Goal: Task Accomplishment & Management: Manage account settings

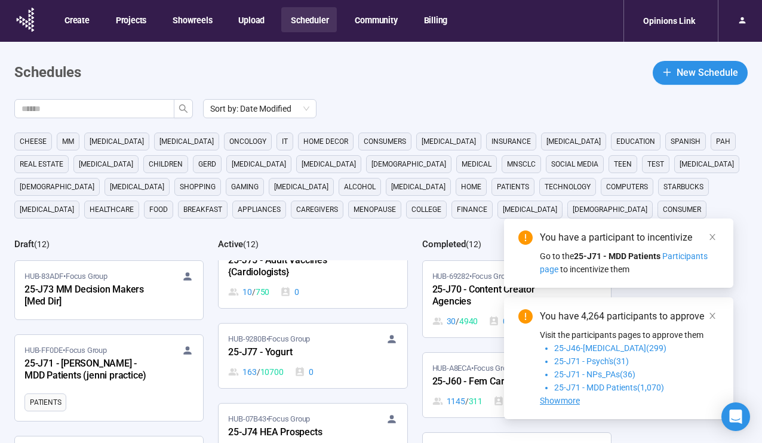
scroll to position [595, 0]
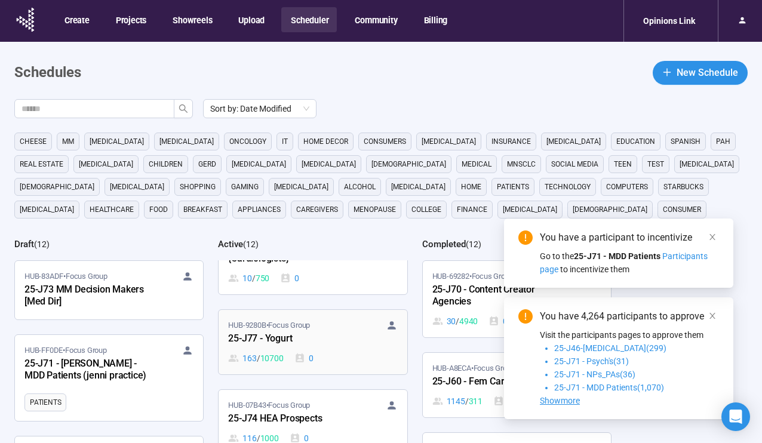
click at [351, 344] on div "25-J77 - Yogurt" at bounding box center [293, 340] width 131 height 16
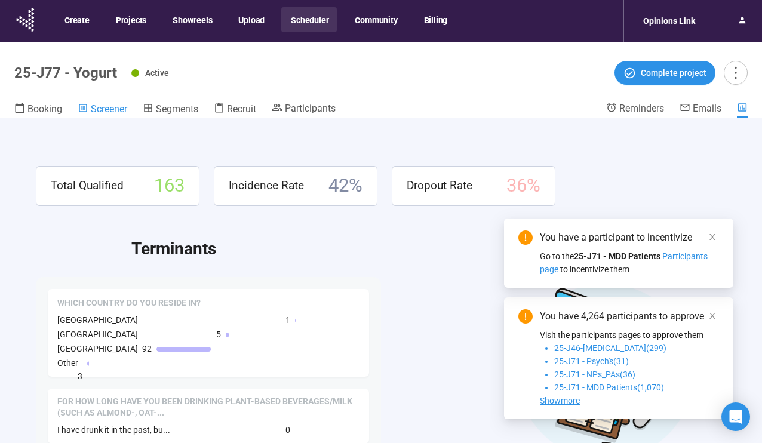
click at [104, 108] on span "Screener" at bounding box center [109, 108] width 36 height 11
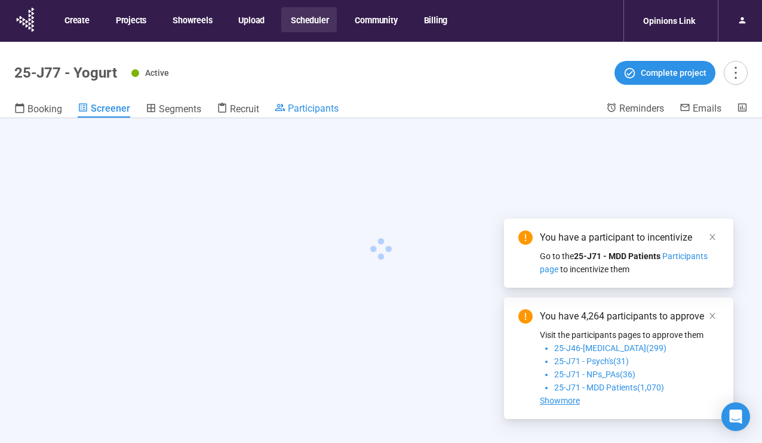
click at [239, 106] on span "Recruit" at bounding box center [244, 108] width 29 height 11
click at [294, 106] on span "Participants" at bounding box center [311, 108] width 51 height 11
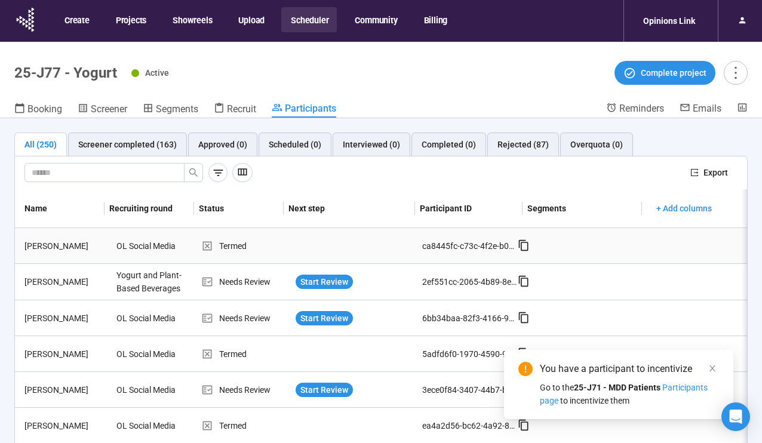
click at [355, 229] on td at bounding box center [356, 246] width 131 height 36
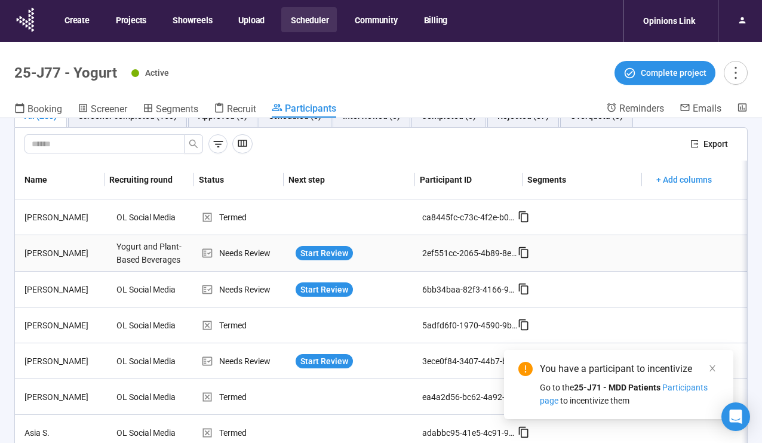
scroll to position [42, 0]
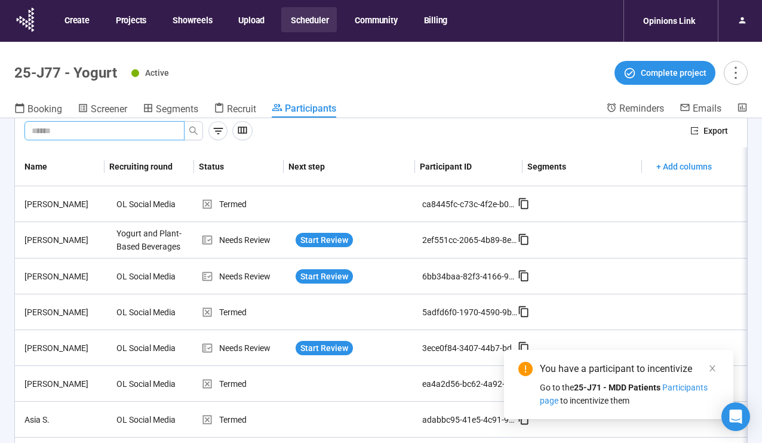
click at [107, 135] on input "text" at bounding box center [100, 130] width 136 height 13
type input "*****"
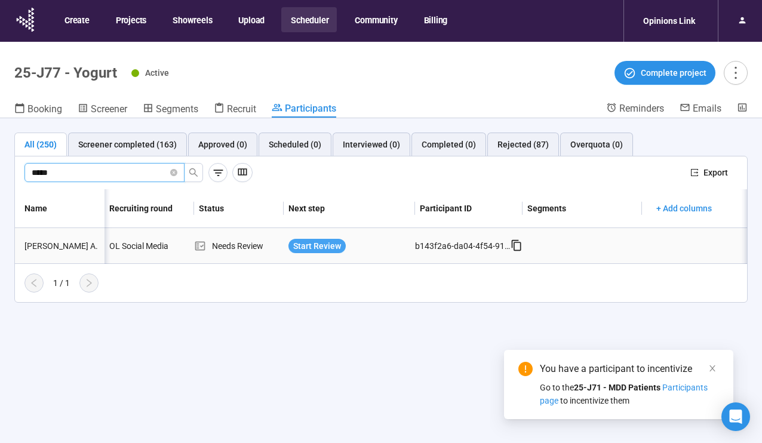
scroll to position [0, 14]
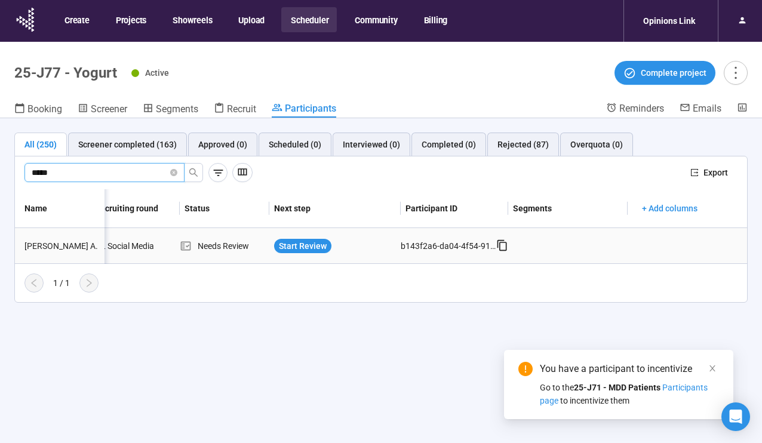
click at [501, 247] on icon at bounding box center [502, 246] width 12 height 12
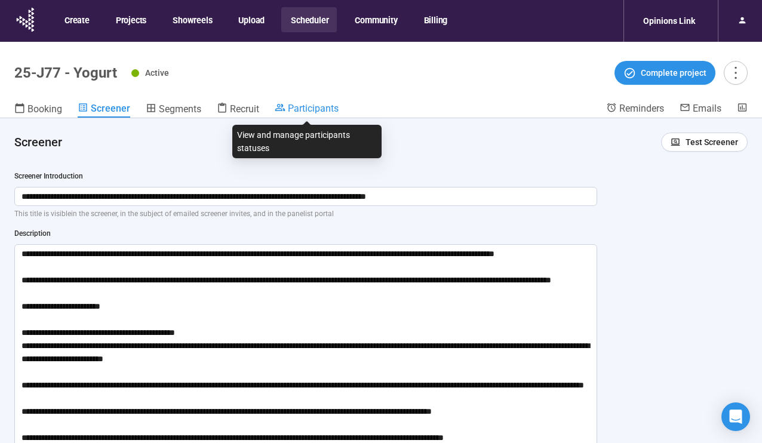
click at [289, 105] on span "Participants" at bounding box center [313, 108] width 51 height 11
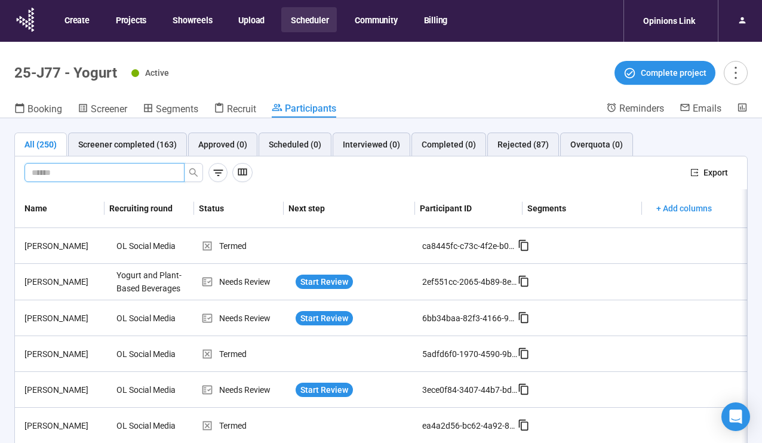
click at [140, 173] on input "text" at bounding box center [100, 172] width 136 height 13
type input "*****"
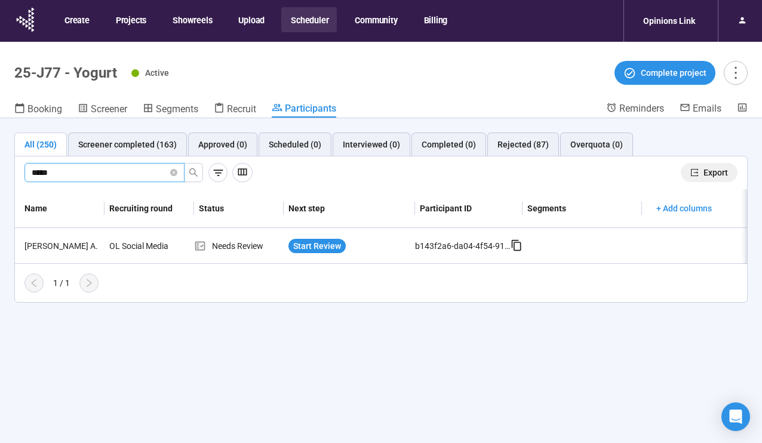
click at [716, 167] on span "Export" at bounding box center [716, 172] width 24 height 13
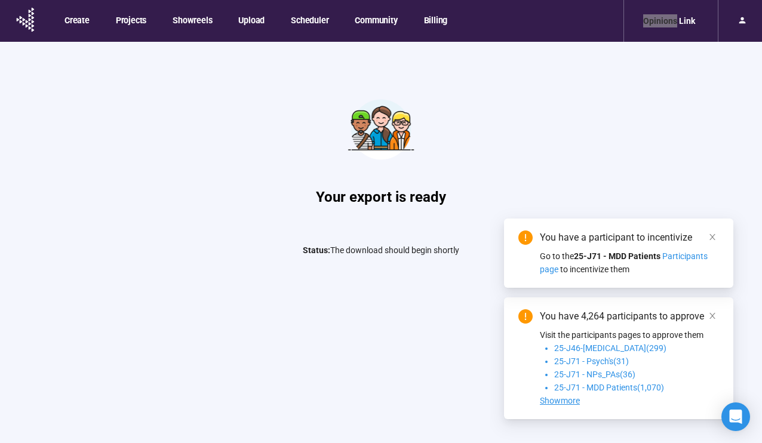
click at [631, 1] on div "Opinions Link" at bounding box center [671, 21] width 94 height 42
